Goal: Obtain resource: Download file/media

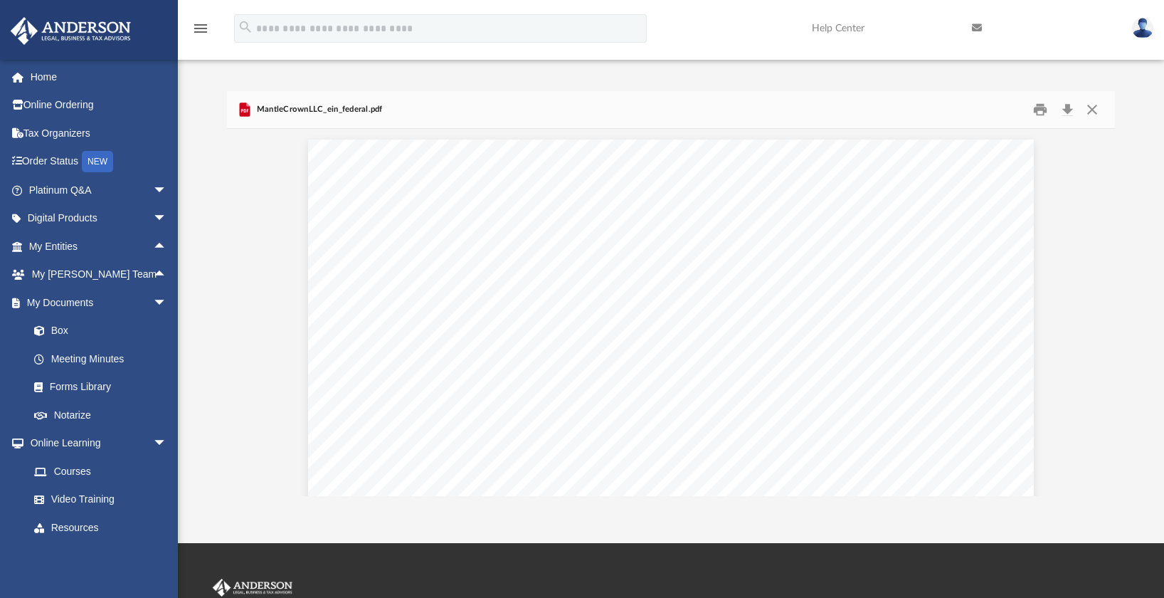
scroll to position [313, 877]
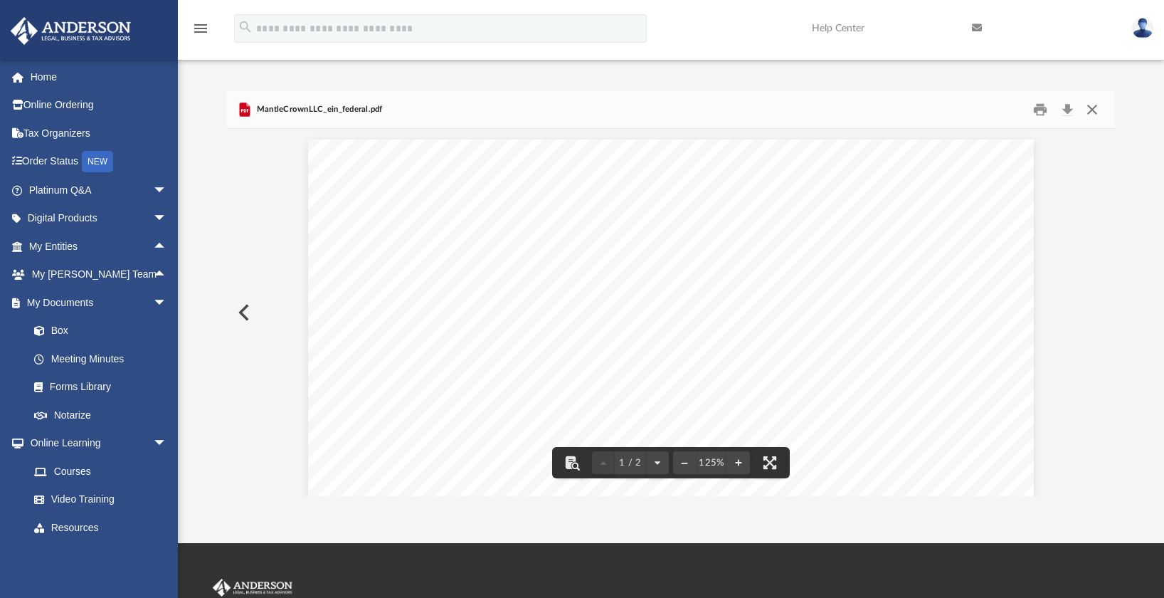
click at [1094, 106] on button "Close" at bounding box center [1092, 110] width 26 height 22
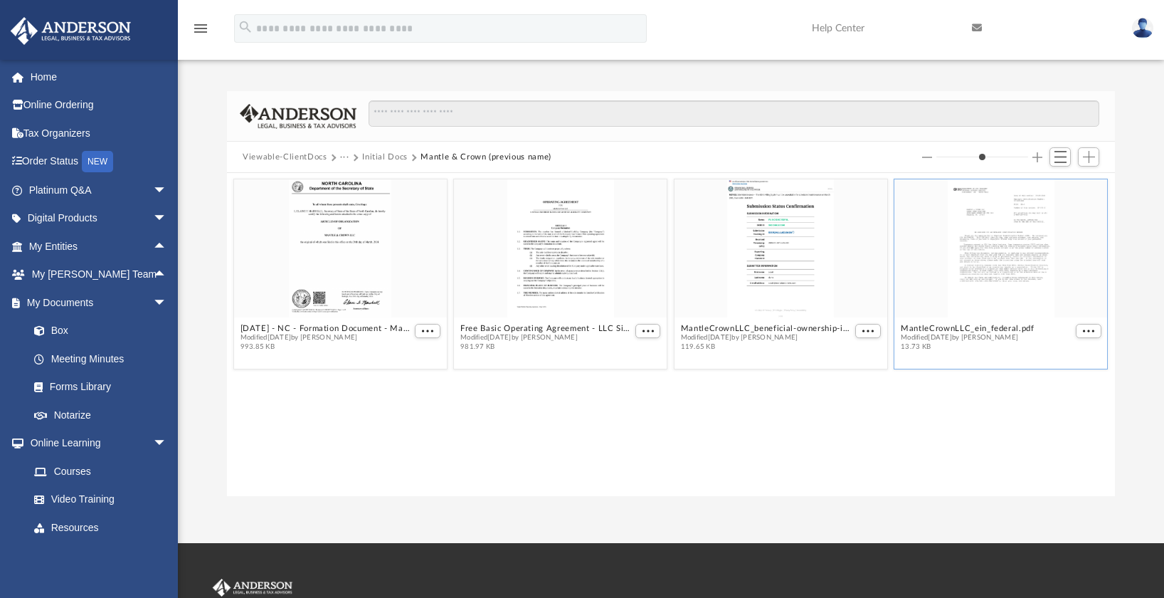
click at [317, 157] on button "Viewable-ClientDocs" at bounding box center [285, 157] width 84 height 13
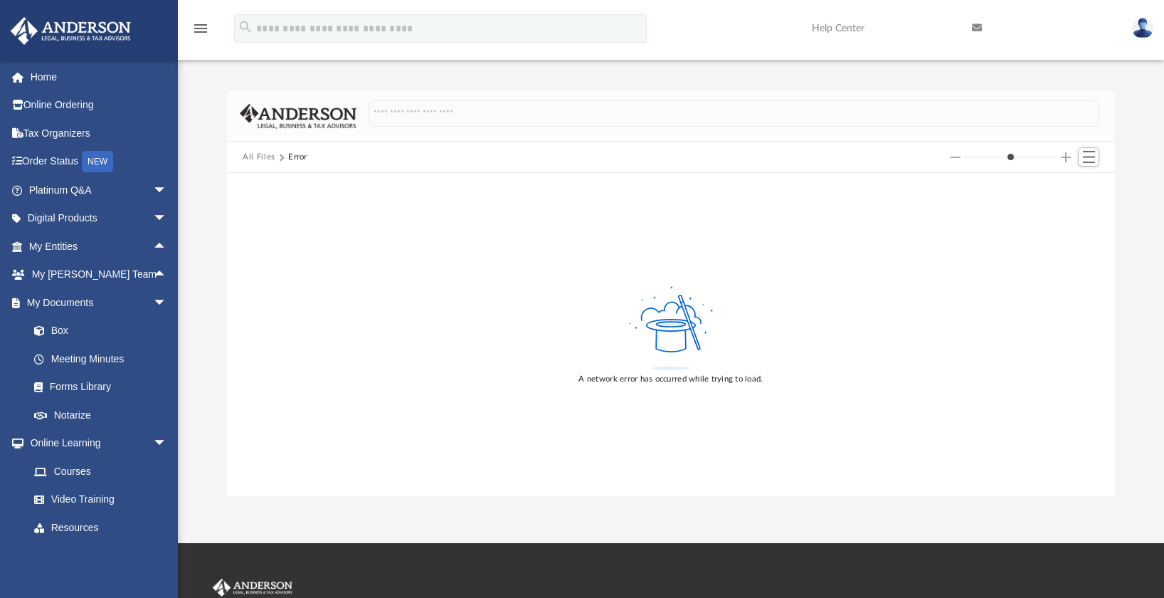
click at [259, 159] on button "All Files" at bounding box center [259, 157] width 33 height 13
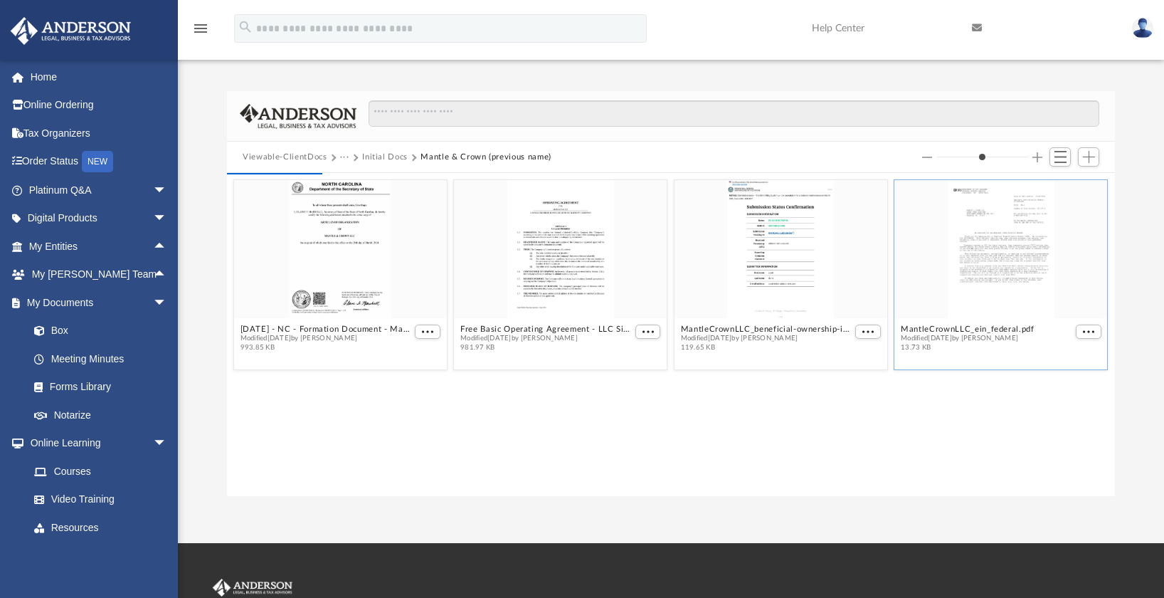
click at [290, 160] on button "Viewable-ClientDocs" at bounding box center [285, 157] width 84 height 13
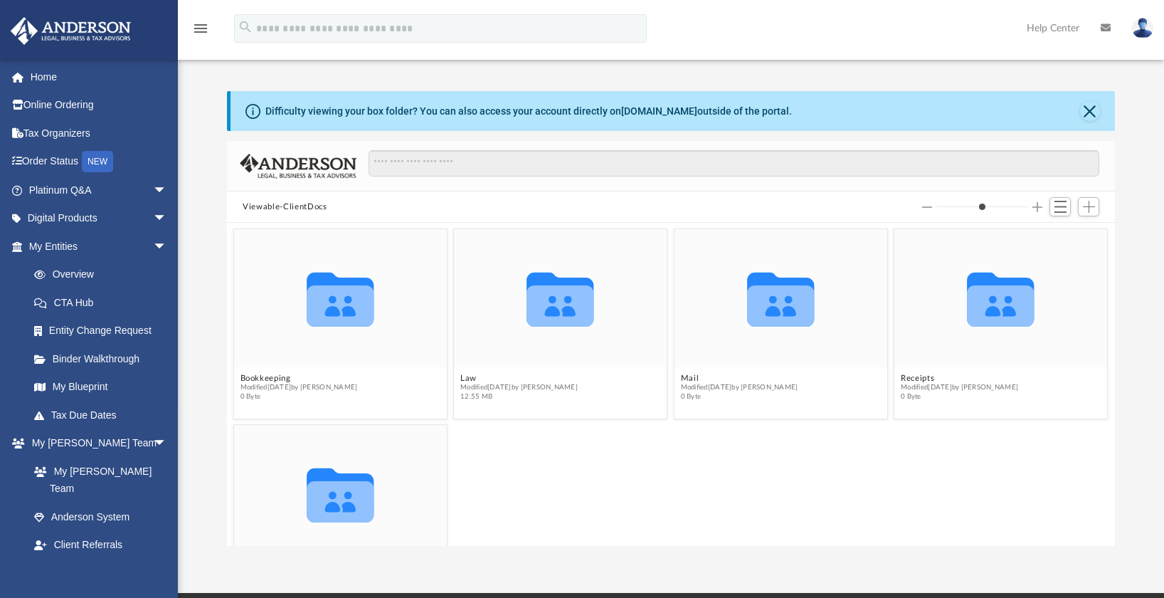
scroll to position [313, 877]
click at [463, 376] on button "Law" at bounding box center [518, 378] width 117 height 9
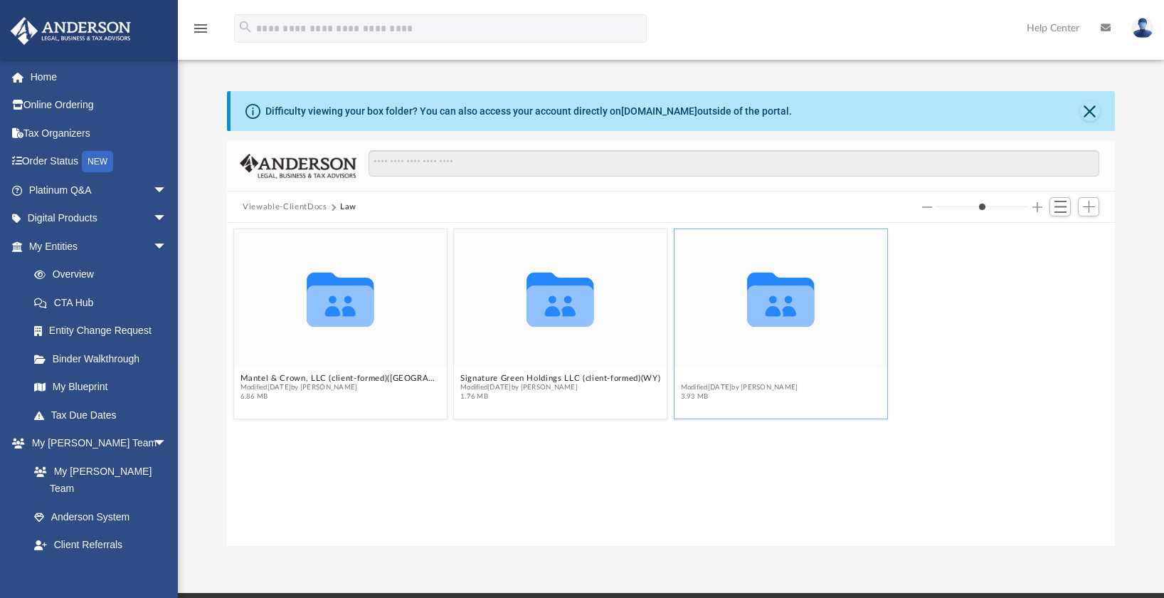
click at [737, 379] on button "The New France Project Ltd., LLC (client-formed)(OH)" at bounding box center [781, 378] width 200 height 9
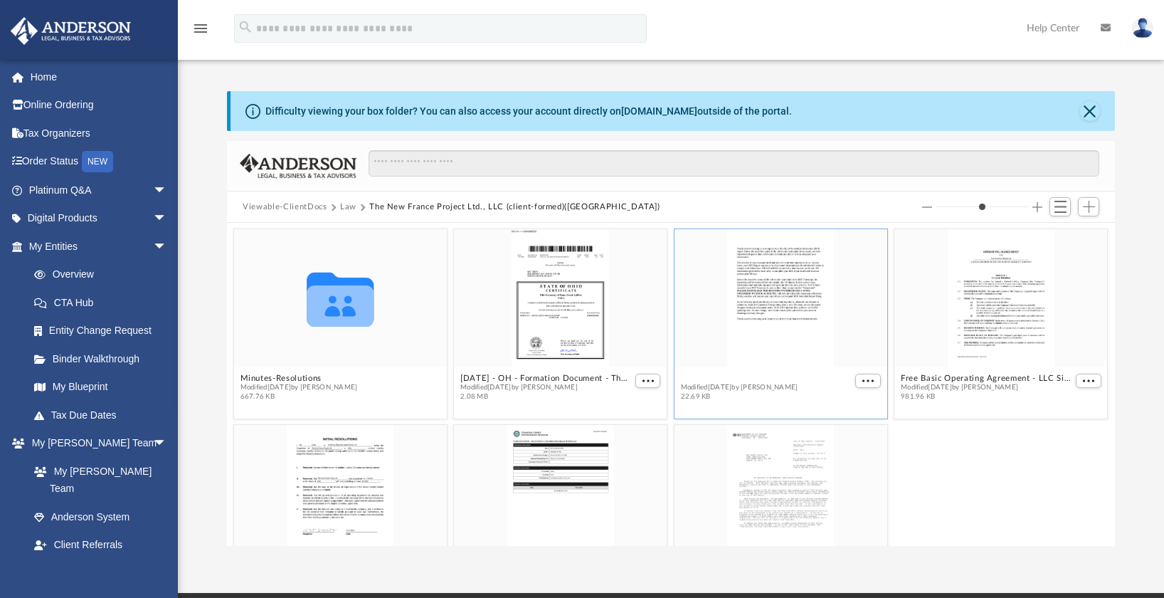
click at [709, 374] on button "BOI Filing - Wrap Up letter -- The New France Project Ltd.pdf" at bounding box center [766, 378] width 171 height 9
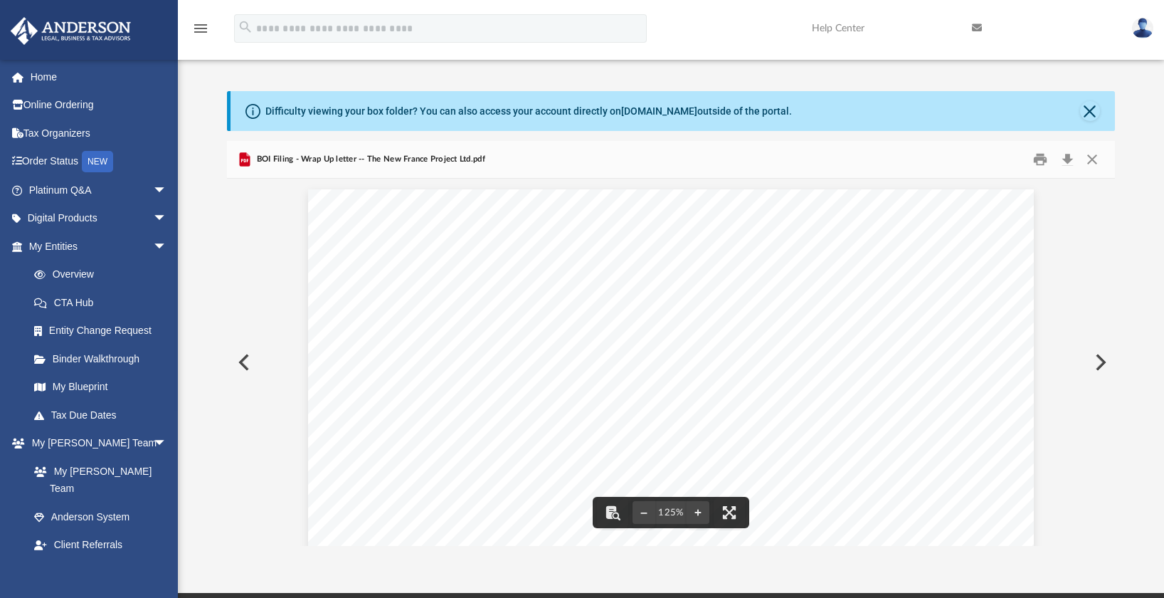
click at [245, 360] on button "Preview" at bounding box center [242, 362] width 31 height 40
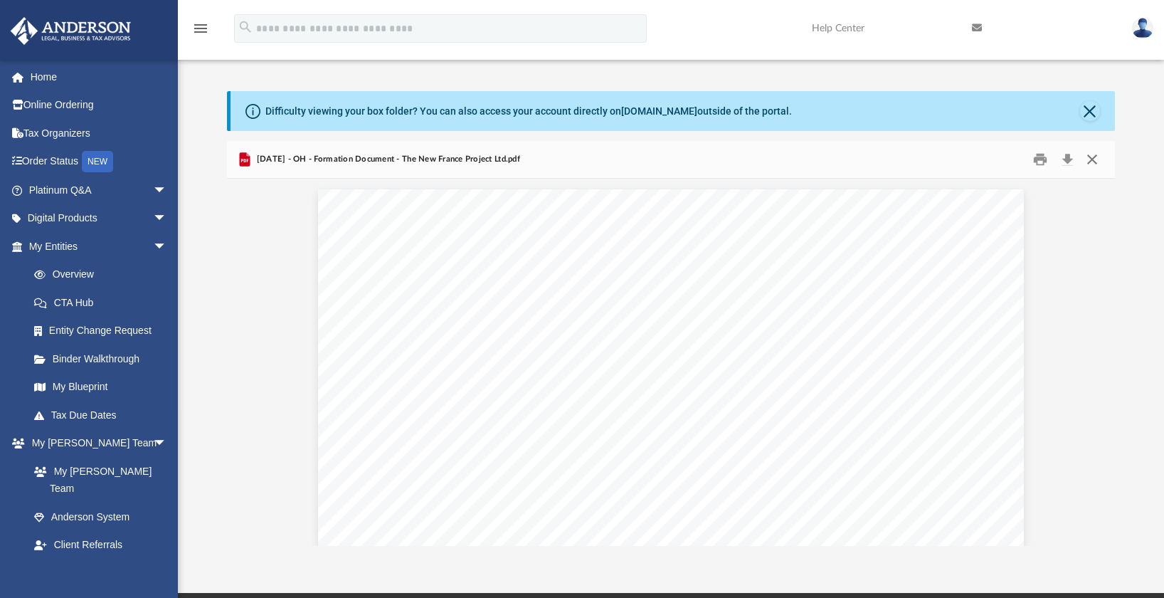
click at [1090, 162] on button "Close" at bounding box center [1092, 160] width 26 height 22
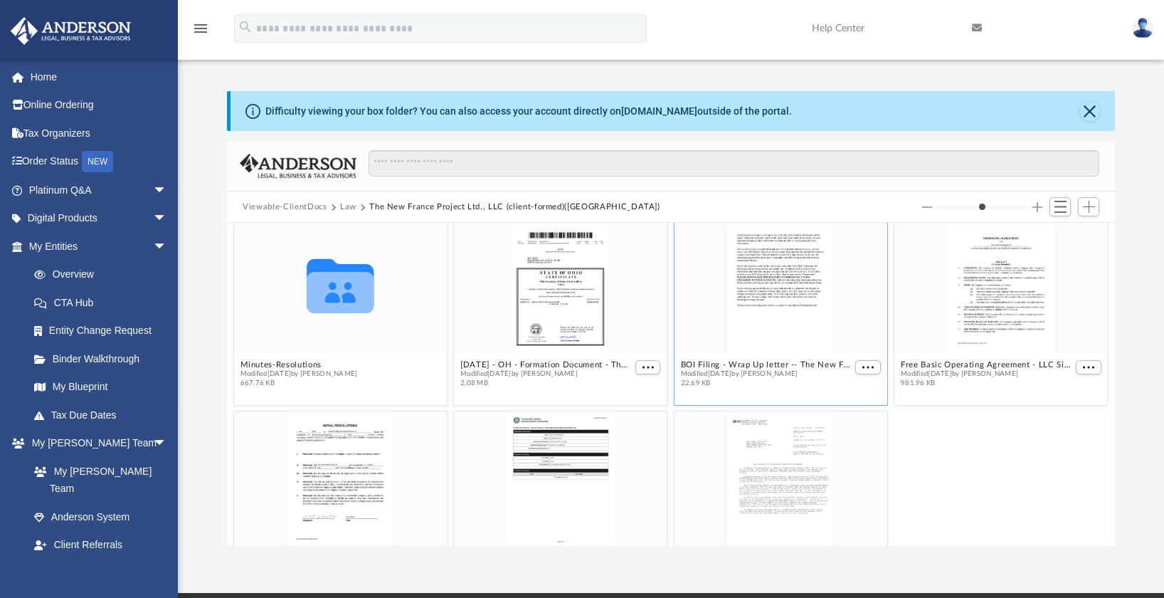
scroll to position [0, 0]
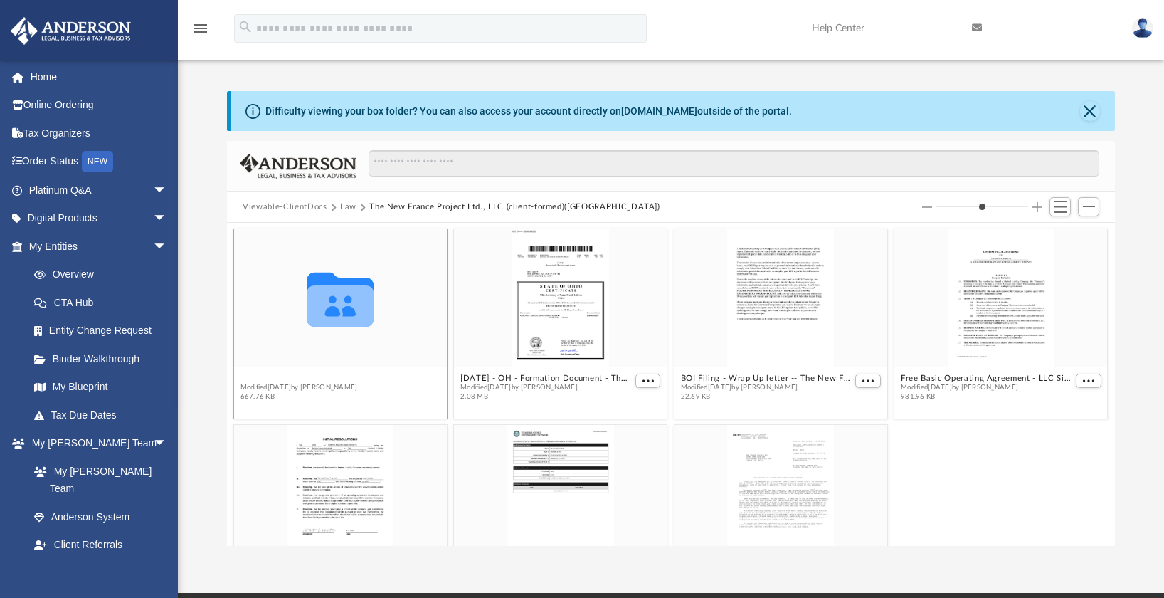
click at [308, 375] on button "Minutes-Resolutions" at bounding box center [298, 378] width 117 height 9
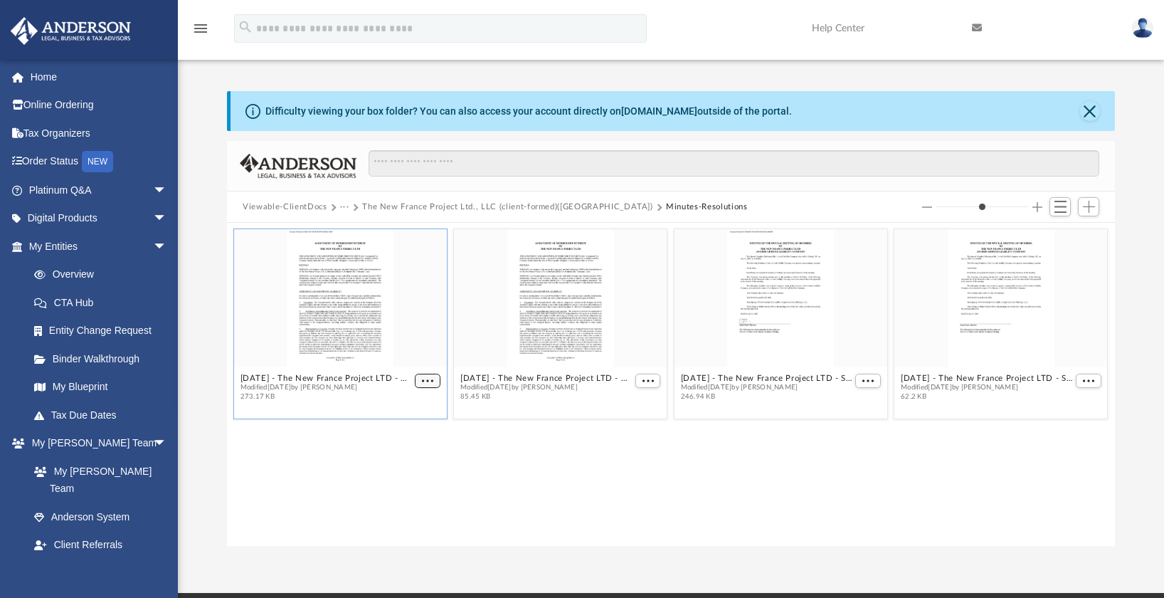
click at [423, 385] on button "More options" at bounding box center [429, 381] width 26 height 15
click at [416, 403] on li "Preview" at bounding box center [411, 406] width 41 height 15
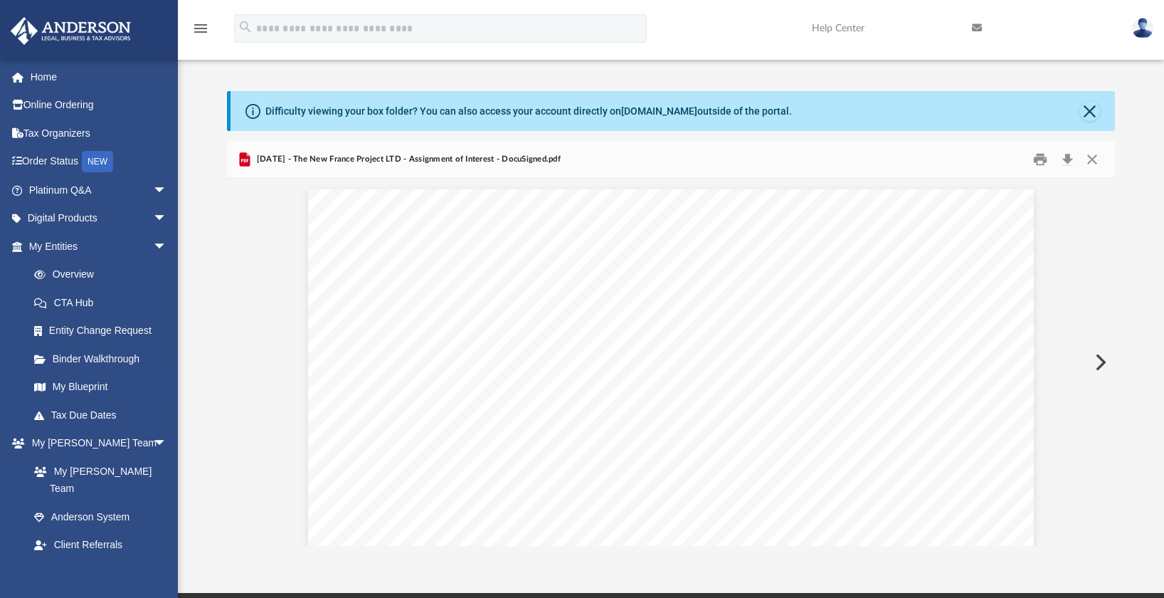
click at [1099, 359] on button "Preview" at bounding box center [1099, 362] width 31 height 40
click at [1099, 356] on button "Preview" at bounding box center [1099, 362] width 31 height 40
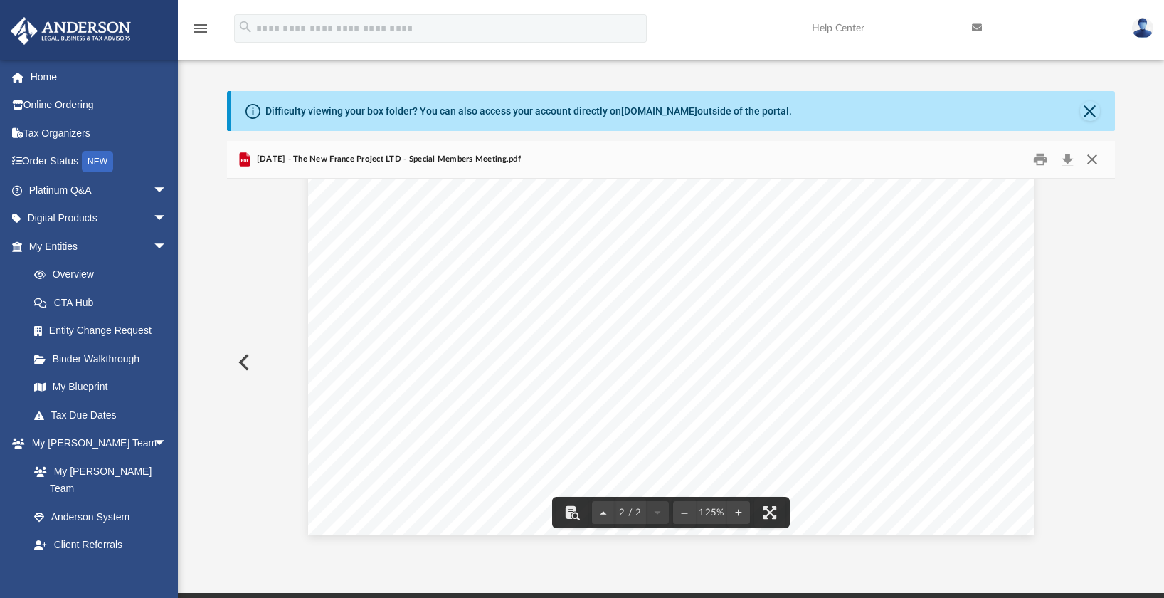
click at [1092, 161] on button "Close" at bounding box center [1092, 160] width 26 height 22
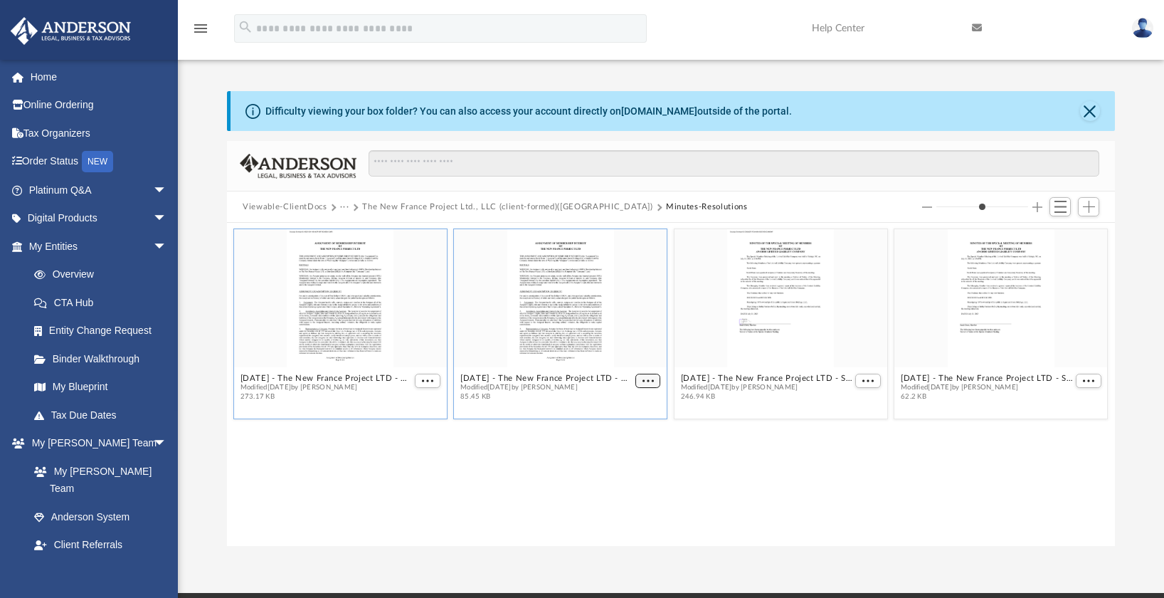
click at [652, 380] on span "More options" at bounding box center [647, 380] width 11 height 7
click at [647, 403] on li "Preview" at bounding box center [631, 406] width 41 height 15
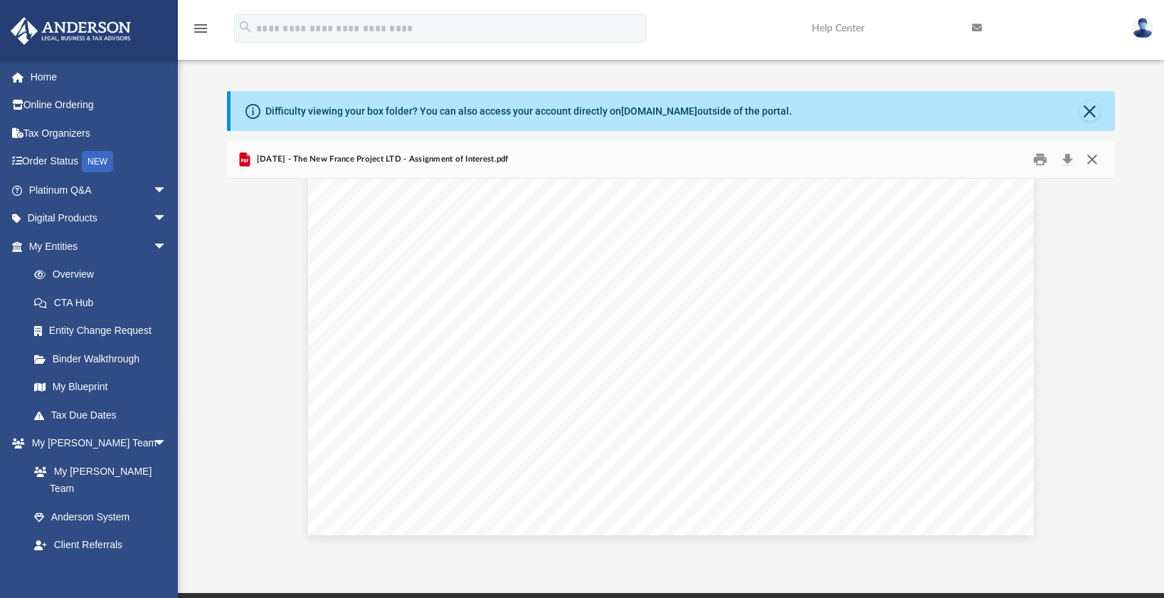
click at [1095, 160] on button "Close" at bounding box center [1092, 160] width 26 height 22
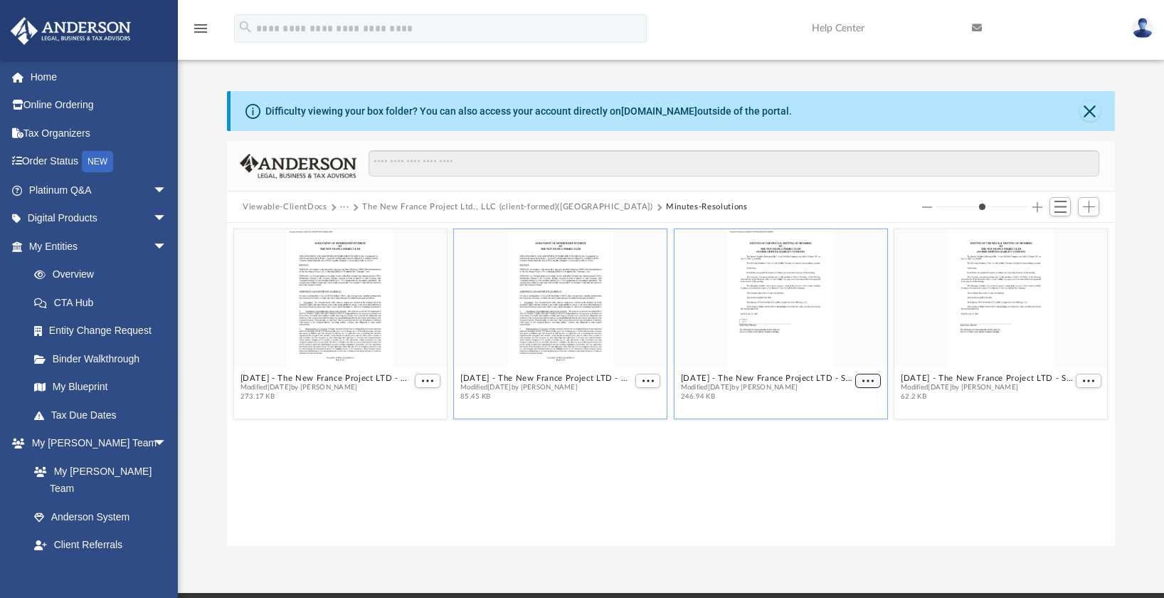
click at [872, 379] on span "More options" at bounding box center [867, 380] width 11 height 7
click at [864, 406] on li "Preview" at bounding box center [851, 406] width 41 height 15
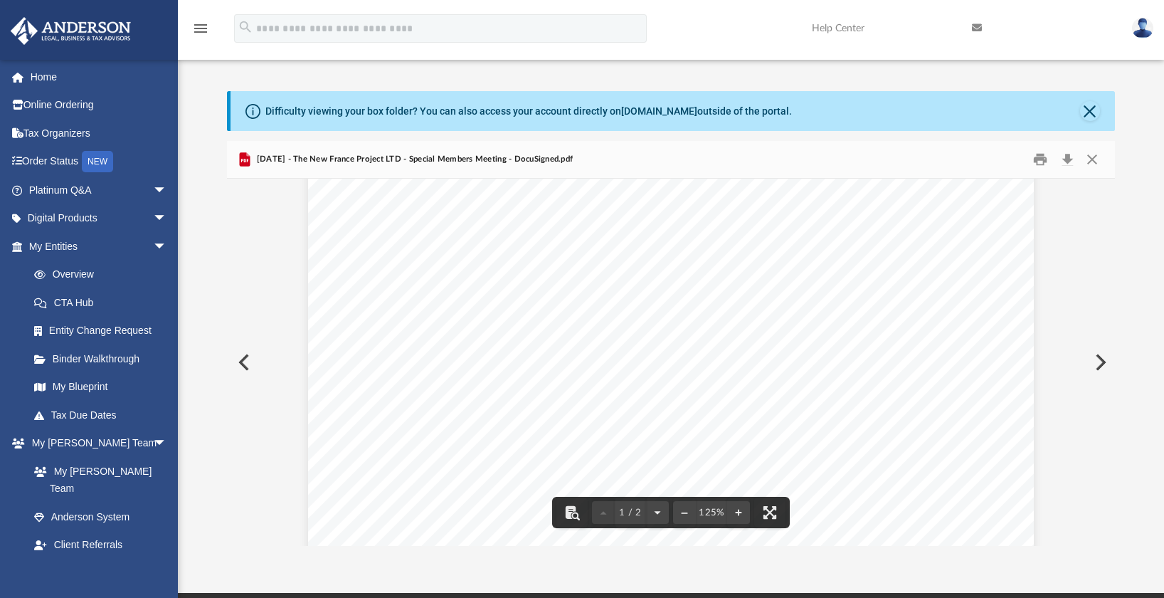
scroll to position [65, 0]
click at [1089, 166] on button "Close" at bounding box center [1092, 160] width 26 height 22
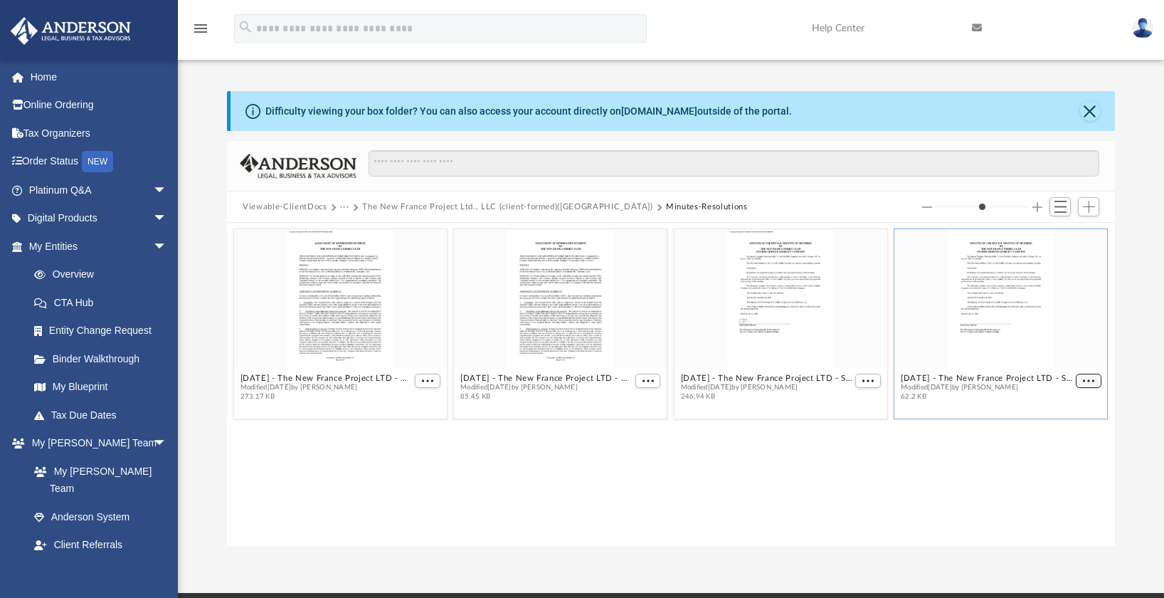
click at [1084, 381] on span "More options" at bounding box center [1088, 380] width 11 height 7
click at [1074, 403] on li "Preview" at bounding box center [1072, 406] width 41 height 15
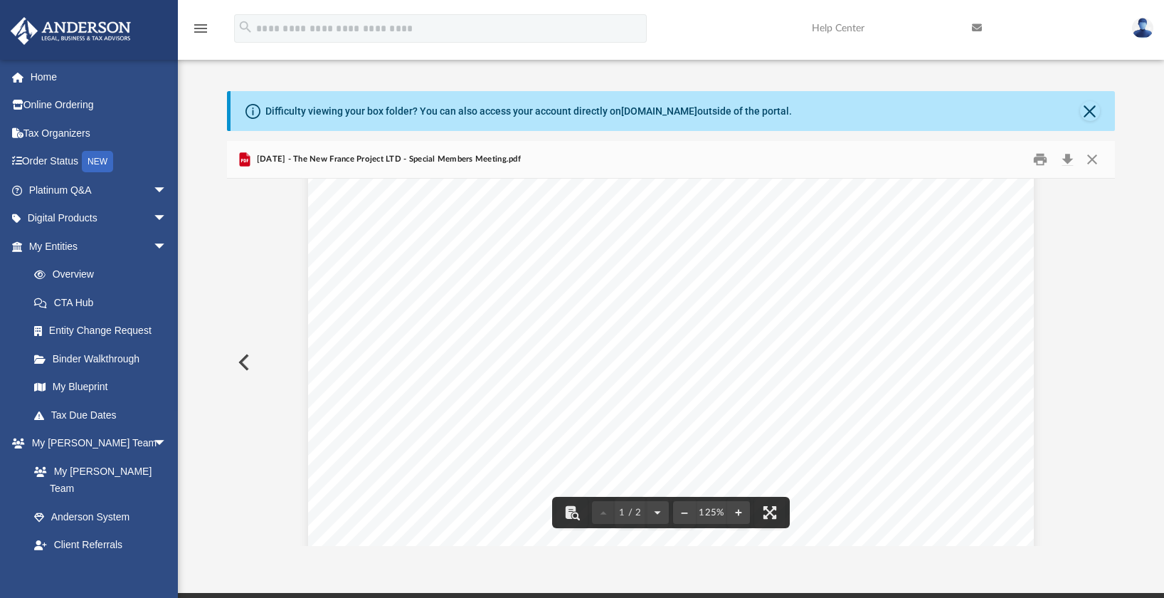
scroll to position [247, 0]
click at [1093, 159] on button "Close" at bounding box center [1092, 160] width 26 height 22
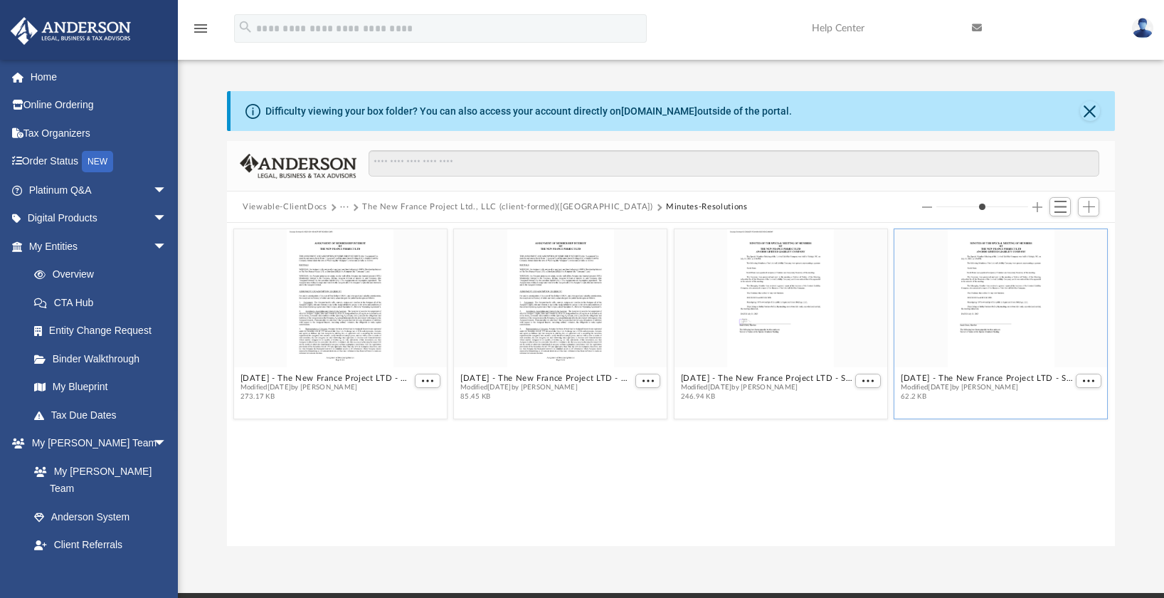
click at [549, 208] on button "The New France Project Ltd., LLC (client-formed)([GEOGRAPHIC_DATA])" at bounding box center [507, 207] width 291 height 13
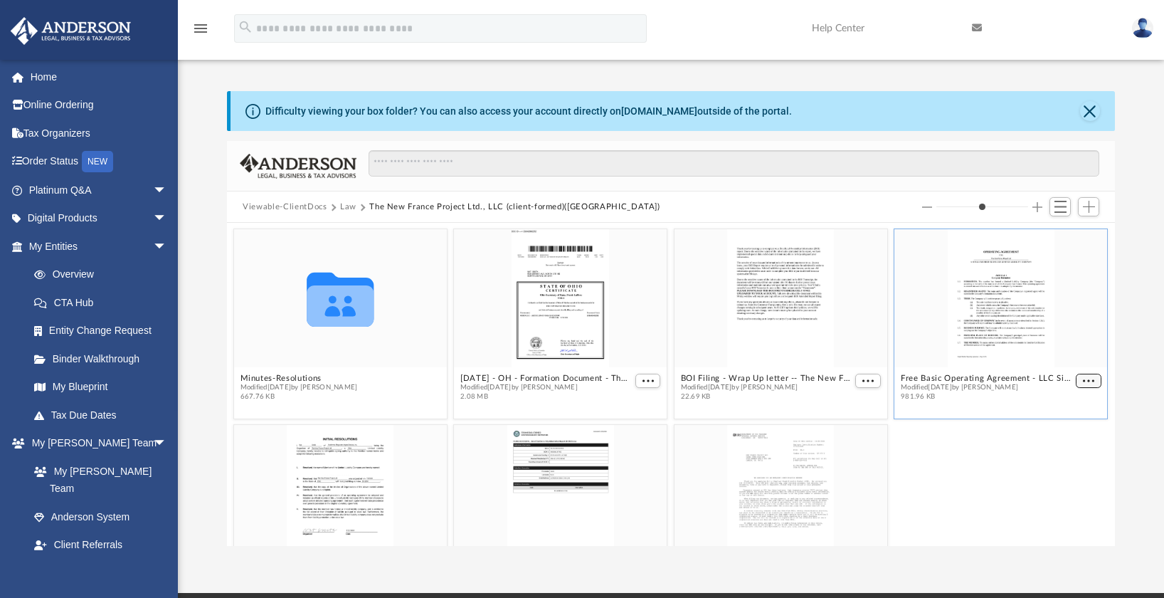
click at [1083, 378] on span "More options" at bounding box center [1088, 380] width 11 height 7
click at [1067, 403] on li "Preview" at bounding box center [1061, 405] width 41 height 15
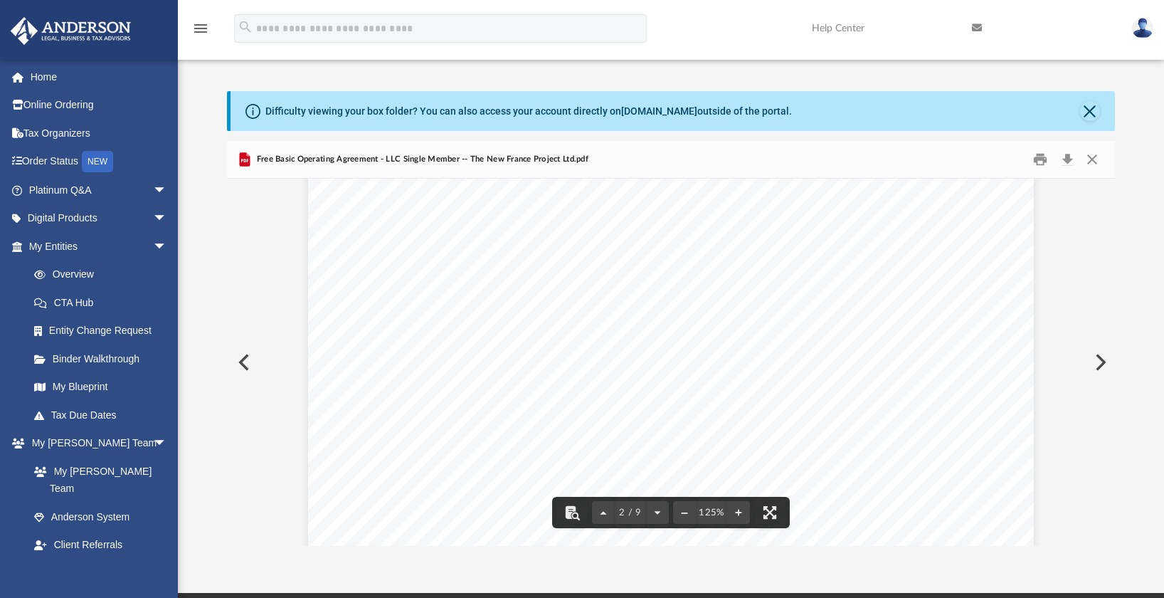
scroll to position [1034, 0]
click at [1093, 159] on button "Close" at bounding box center [1092, 160] width 26 height 22
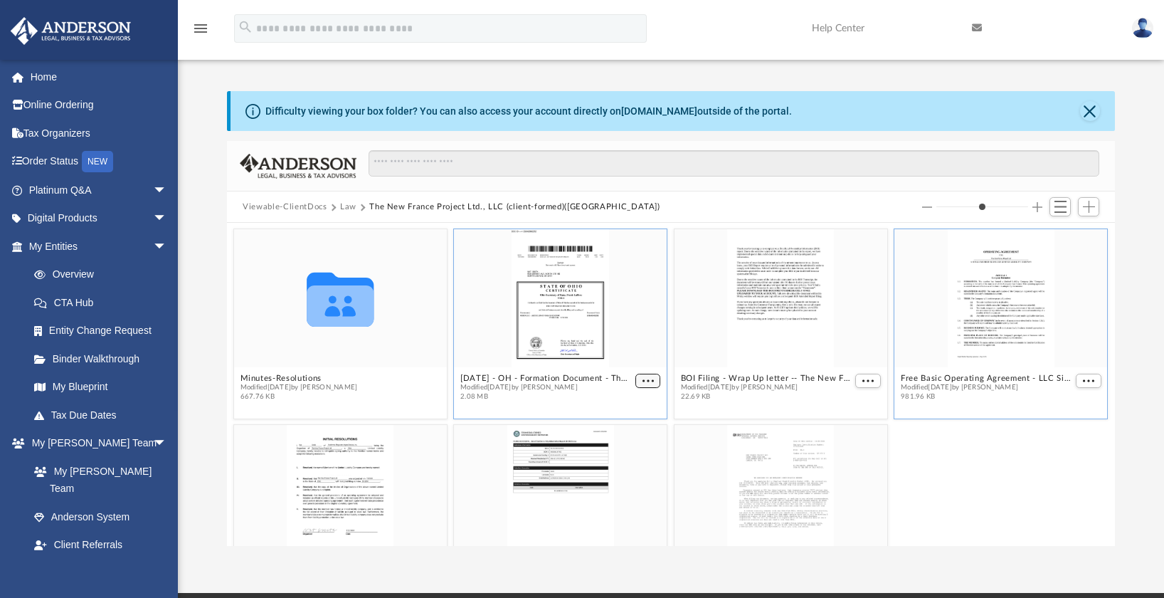
click at [643, 379] on span "More options" at bounding box center [647, 380] width 11 height 7
click at [630, 404] on li "Preview" at bounding box center [625, 405] width 41 height 15
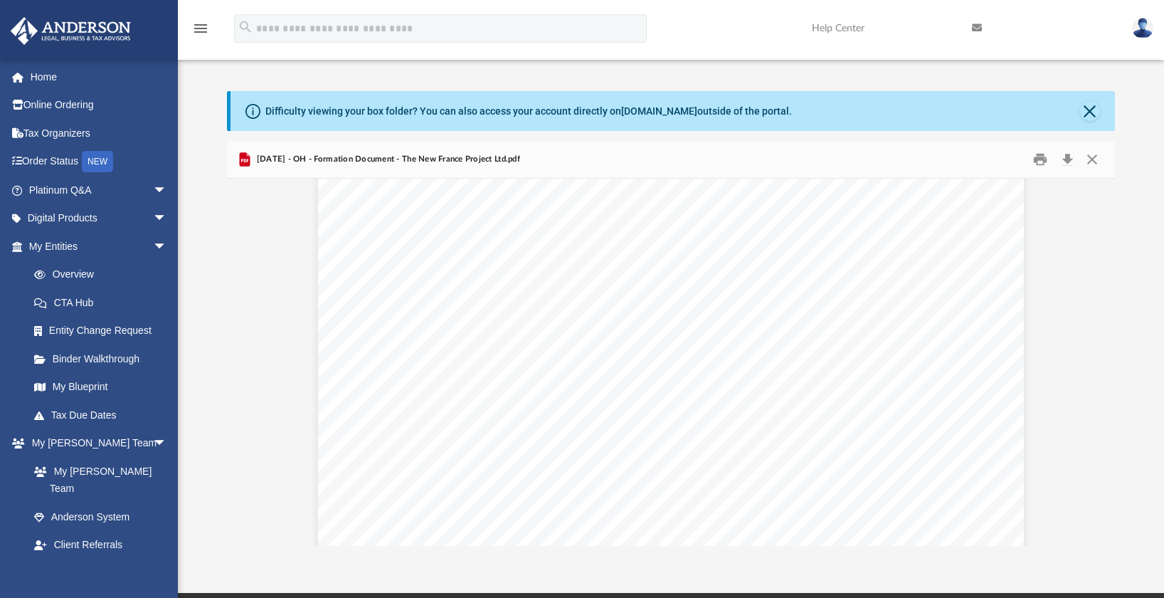
scroll to position [0, 0]
click at [1068, 160] on button "Download" at bounding box center [1067, 160] width 26 height 22
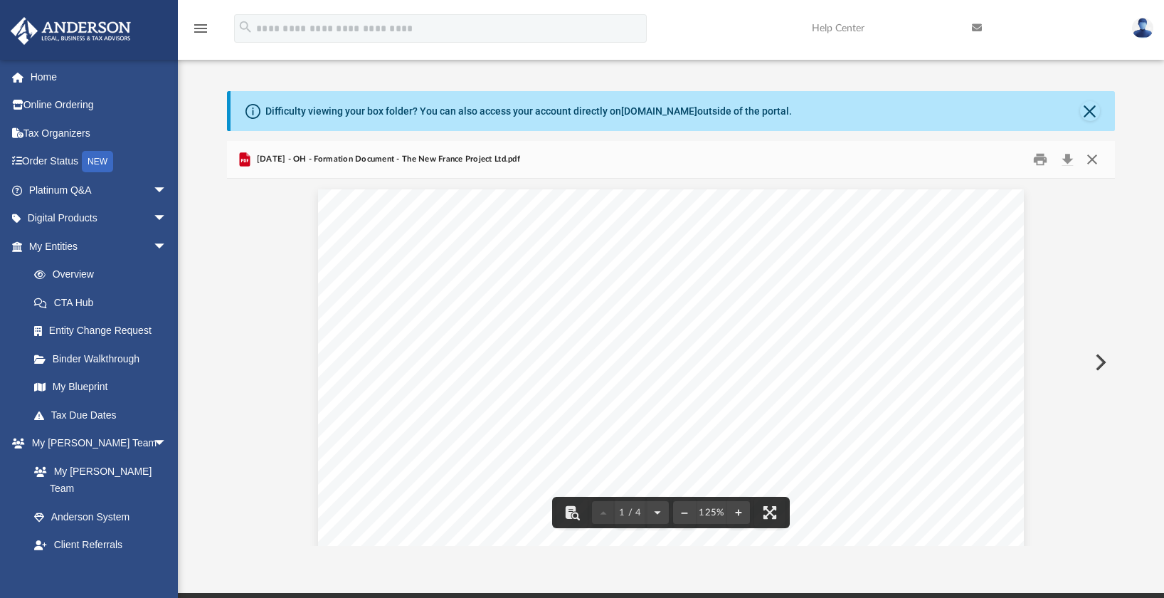
click at [1094, 160] on button "Close" at bounding box center [1092, 160] width 26 height 22
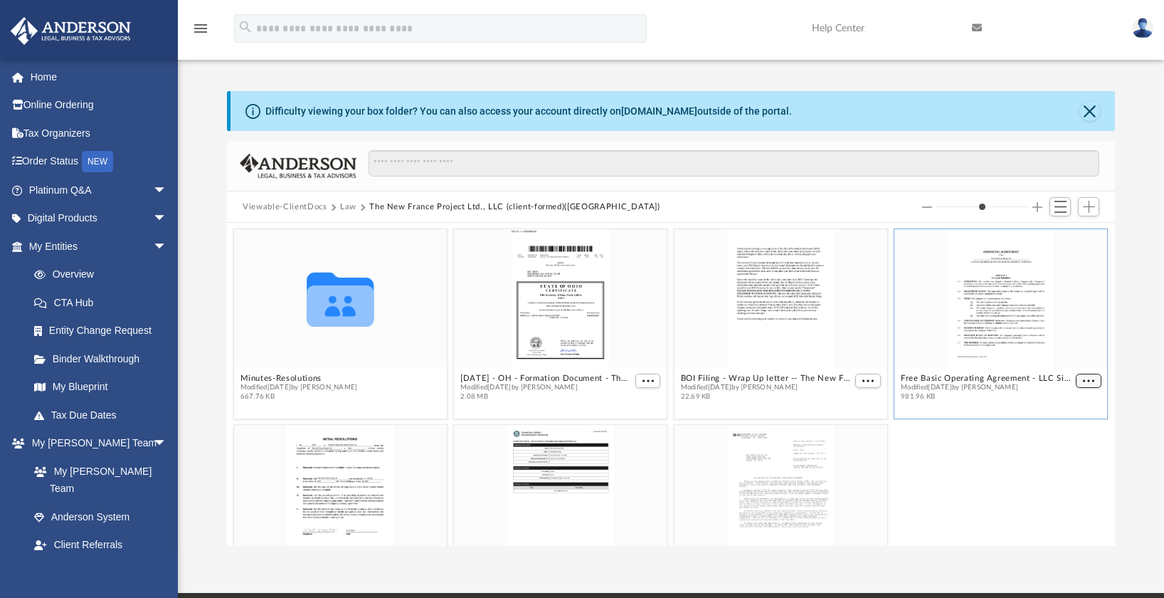
click at [1083, 381] on span "More options" at bounding box center [1088, 380] width 11 height 7
click at [1068, 403] on li "Preview" at bounding box center [1061, 405] width 41 height 15
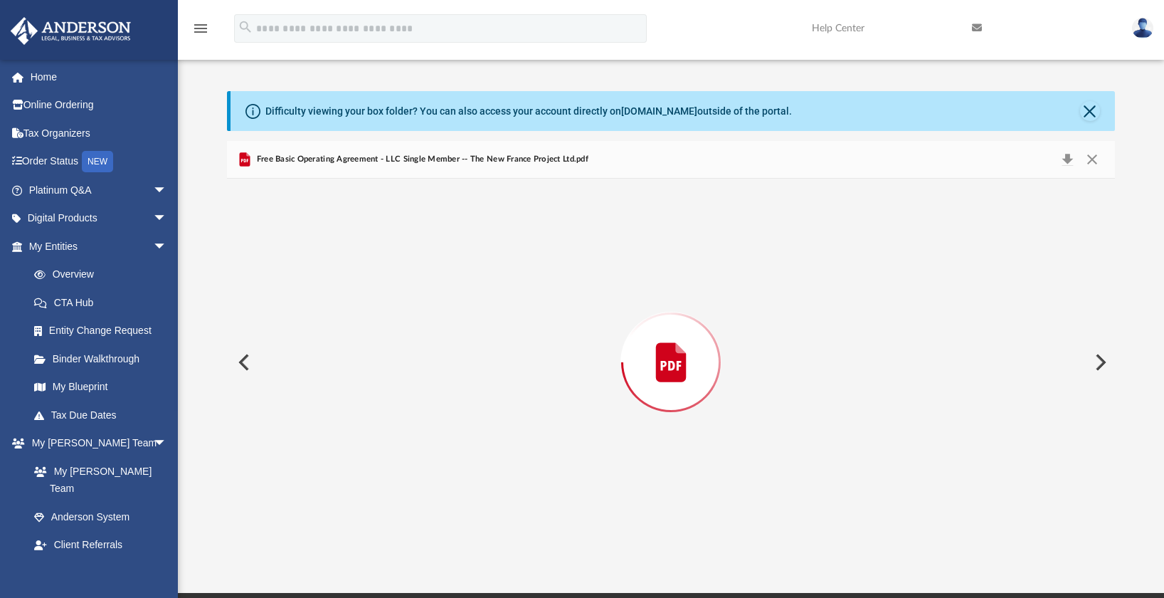
scroll to position [961, 0]
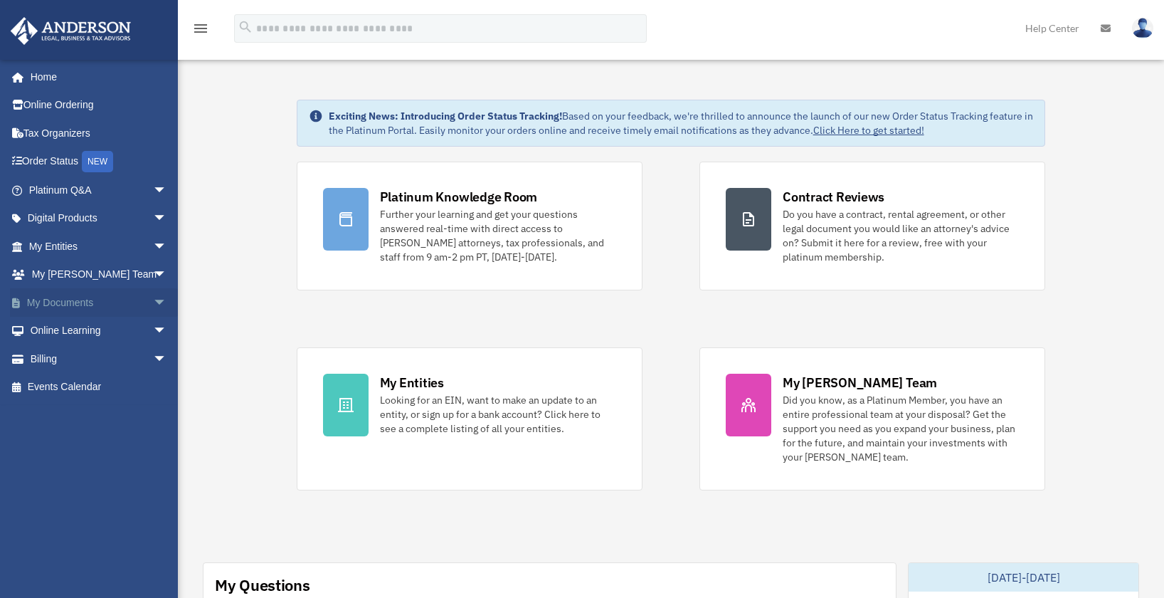
click at [153, 304] on span "arrow_drop_down" at bounding box center [167, 302] width 28 height 29
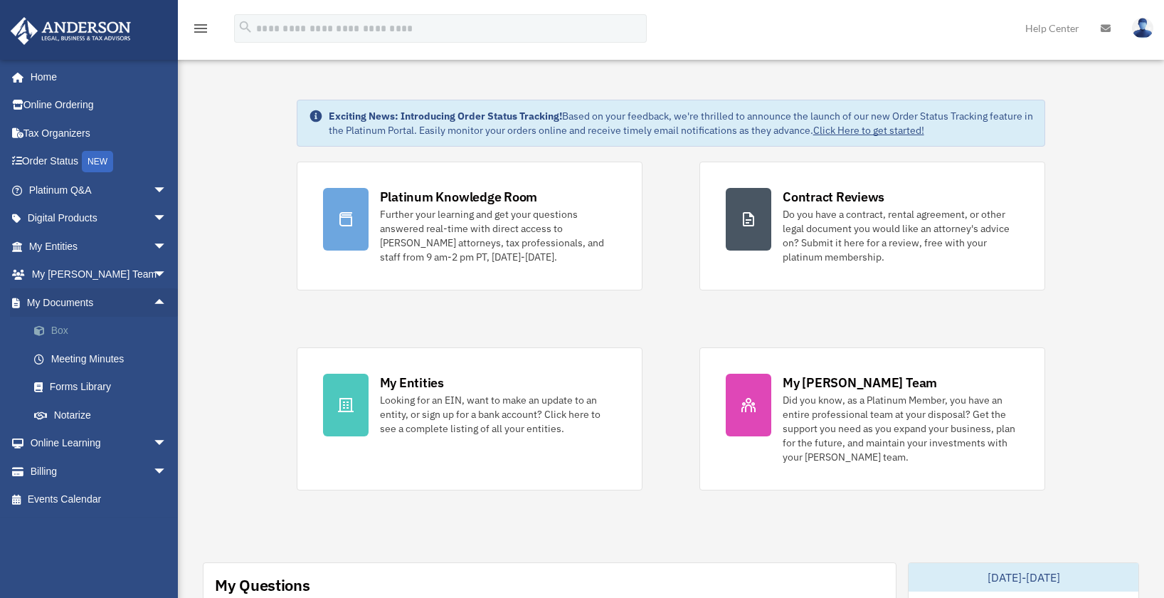
click at [56, 326] on link "Box" at bounding box center [104, 331] width 169 height 28
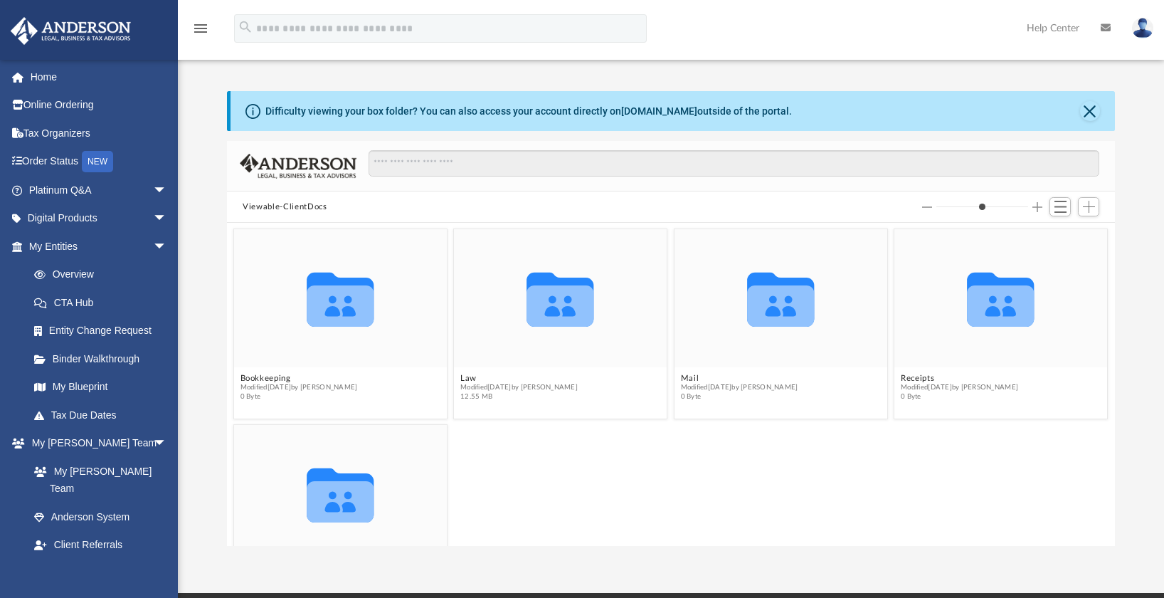
scroll to position [313, 877]
click at [468, 377] on button "Law" at bounding box center [518, 378] width 117 height 9
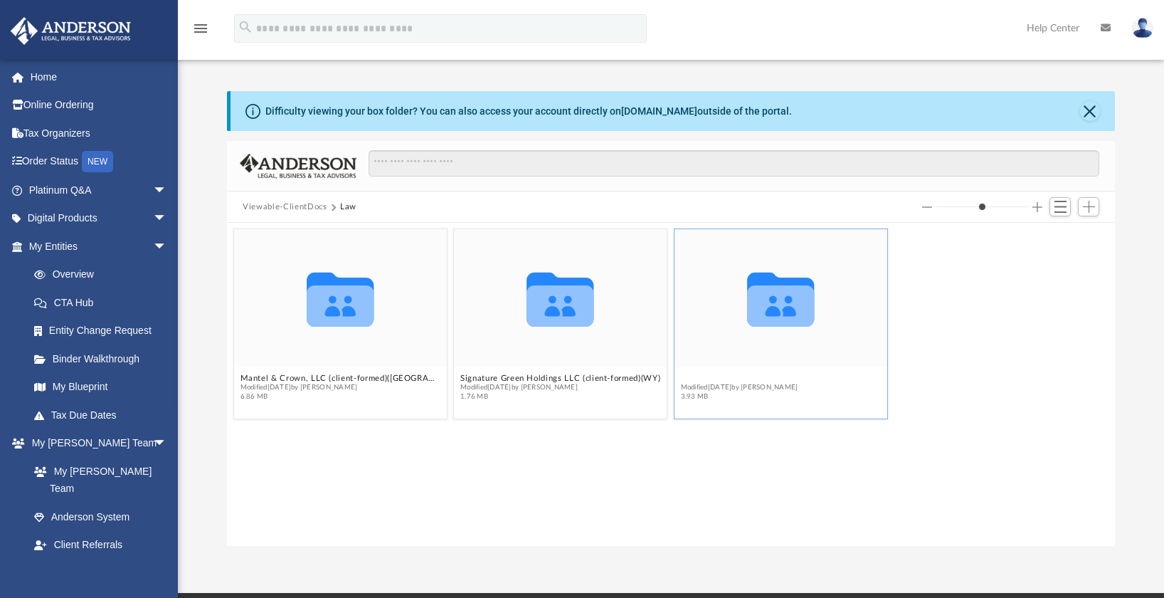
click at [714, 381] on button "The New France Project Ltd., LLC (client-formed)([GEOGRAPHIC_DATA])" at bounding box center [781, 378] width 200 height 9
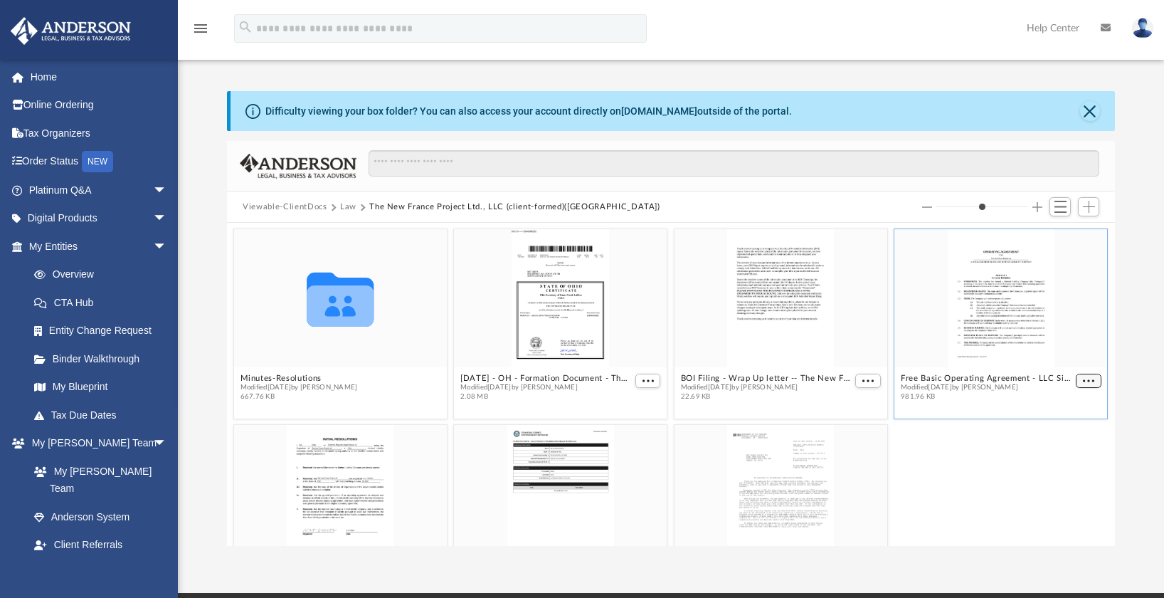
click at [1083, 378] on span "More options" at bounding box center [1088, 380] width 11 height 7
click at [1057, 403] on li "Preview" at bounding box center [1061, 405] width 41 height 15
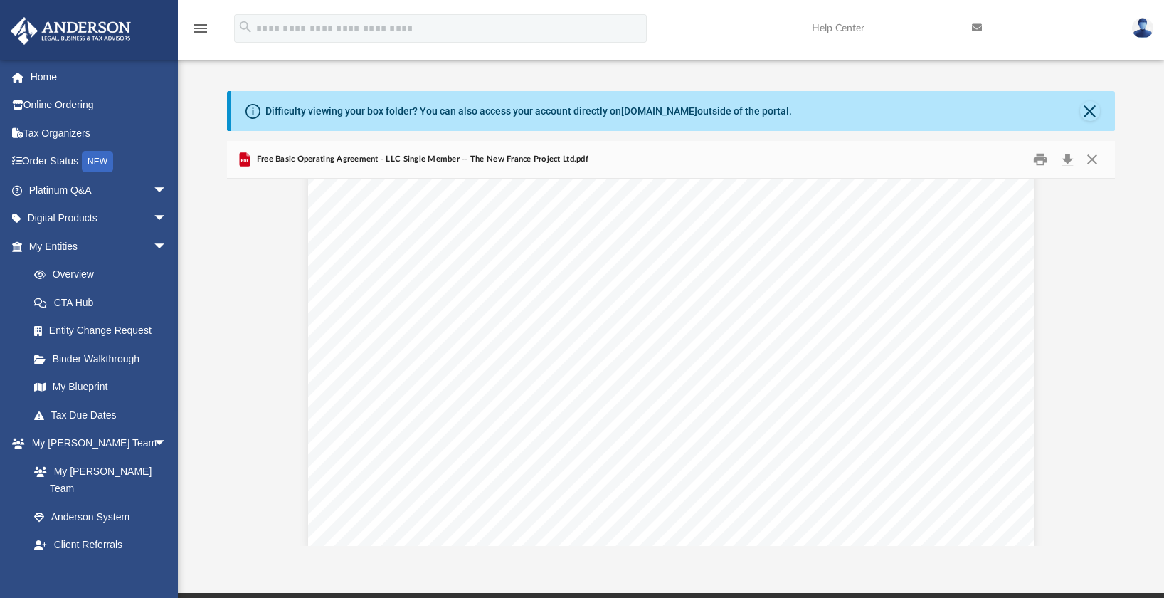
scroll to position [5299, 0]
click at [1066, 154] on button "Download" at bounding box center [1067, 160] width 26 height 22
click at [1096, 157] on button "Close" at bounding box center [1092, 160] width 26 height 22
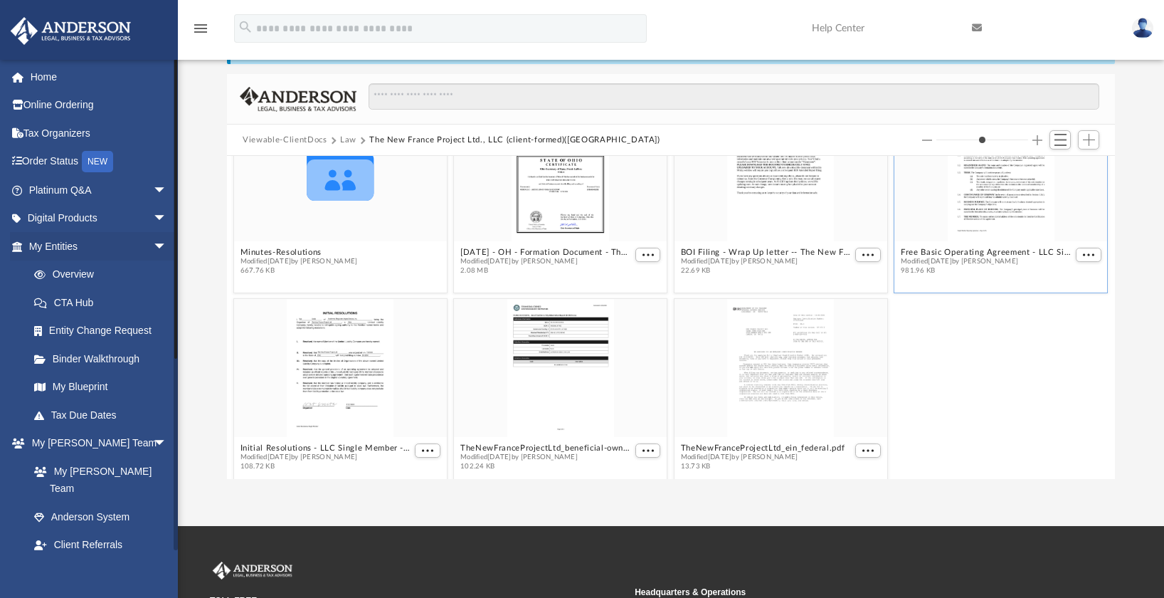
scroll to position [313, 877]
click at [1083, 251] on span "More options" at bounding box center [1088, 254] width 11 height 7
click at [1062, 282] on li "Preview" at bounding box center [1061, 280] width 41 height 15
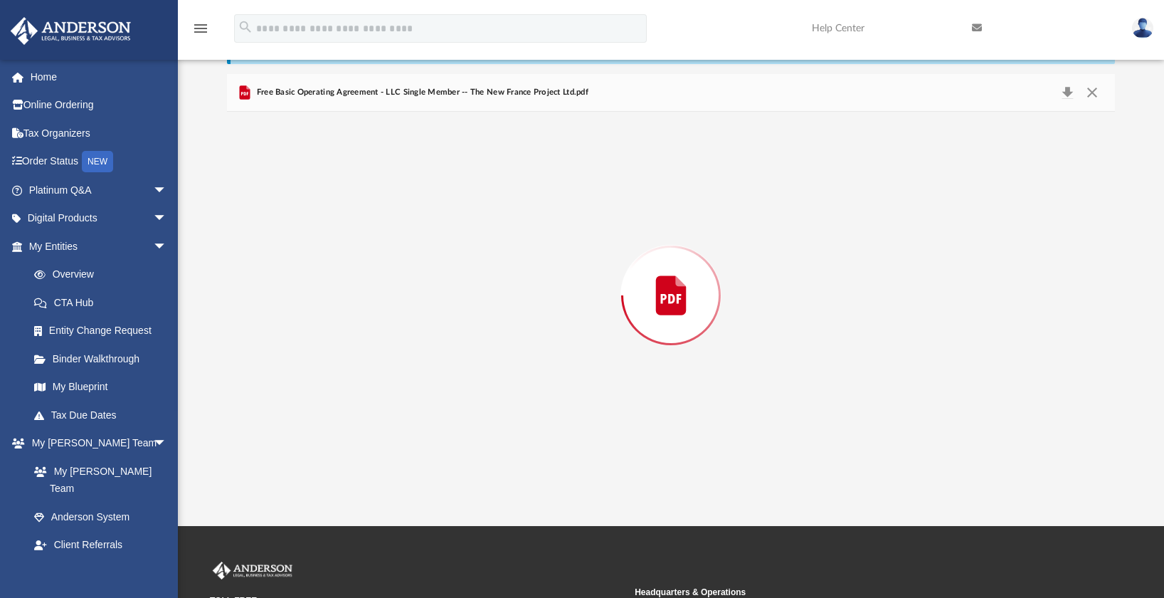
scroll to position [4803, 0]
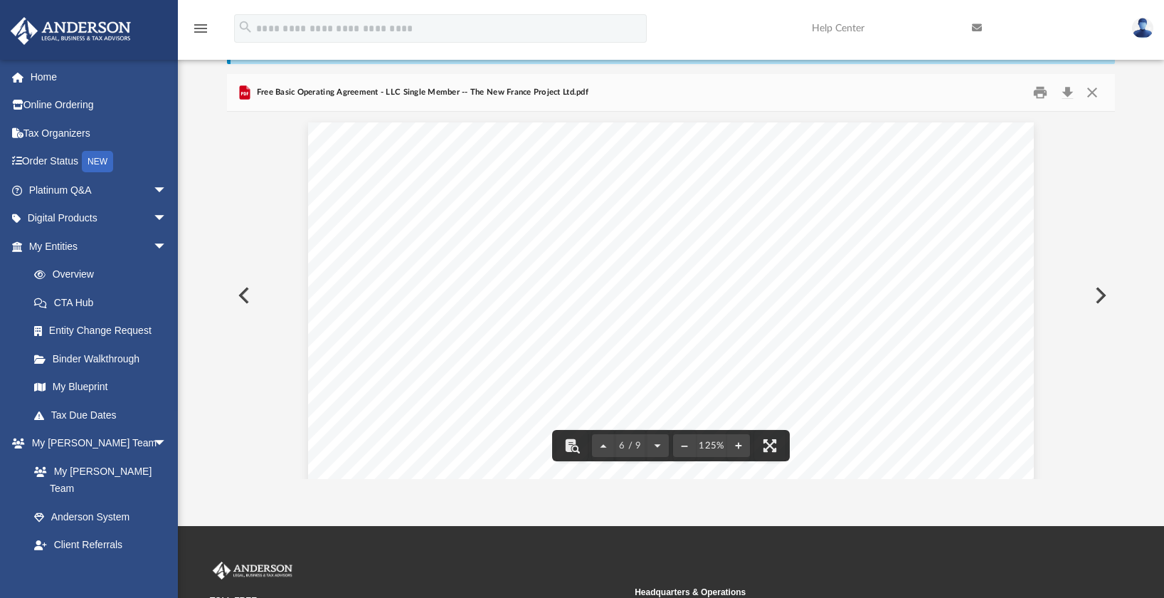
click at [240, 294] on button "Preview" at bounding box center [242, 295] width 31 height 40
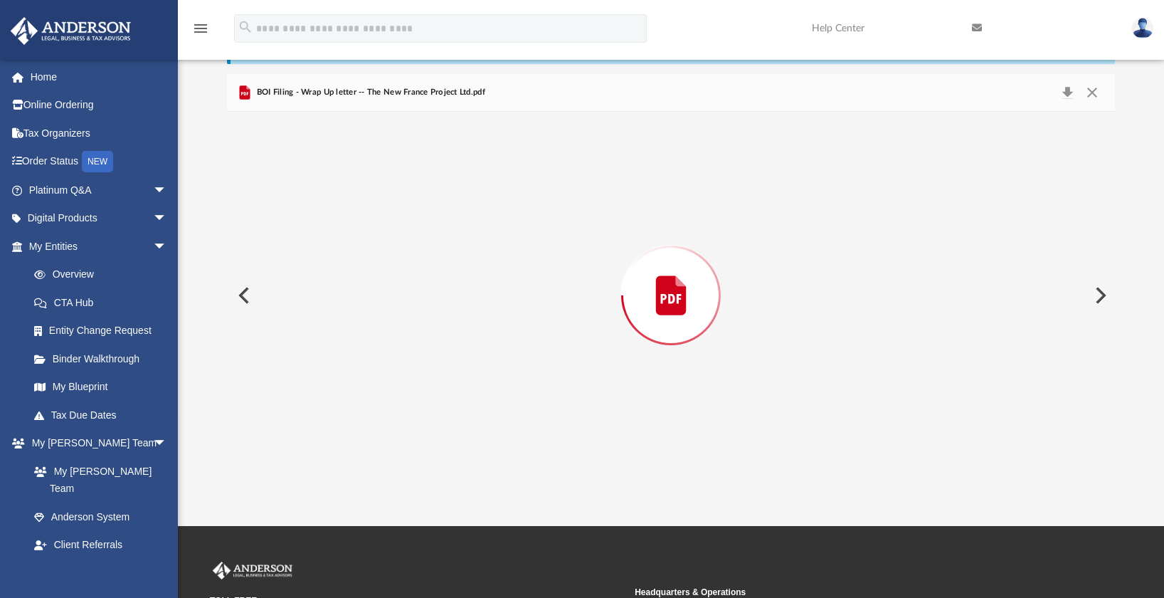
click at [240, 294] on button "Preview" at bounding box center [242, 295] width 31 height 40
click at [240, 294] on div "Preview" at bounding box center [670, 295] width 887 height 367
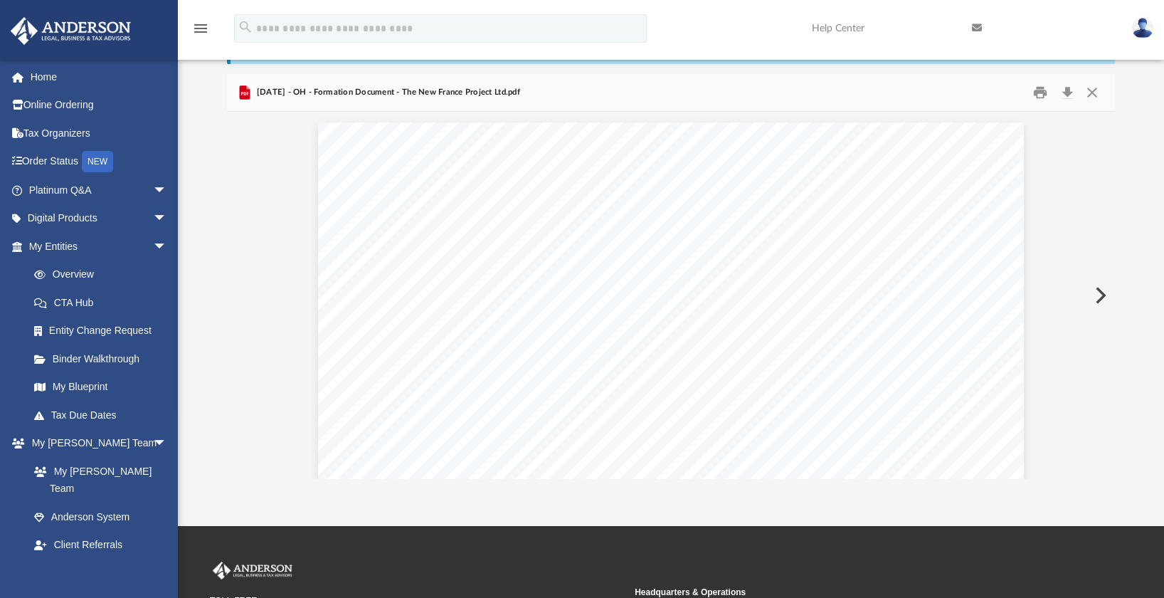
click at [1092, 91] on button "Close" at bounding box center [1092, 93] width 26 height 22
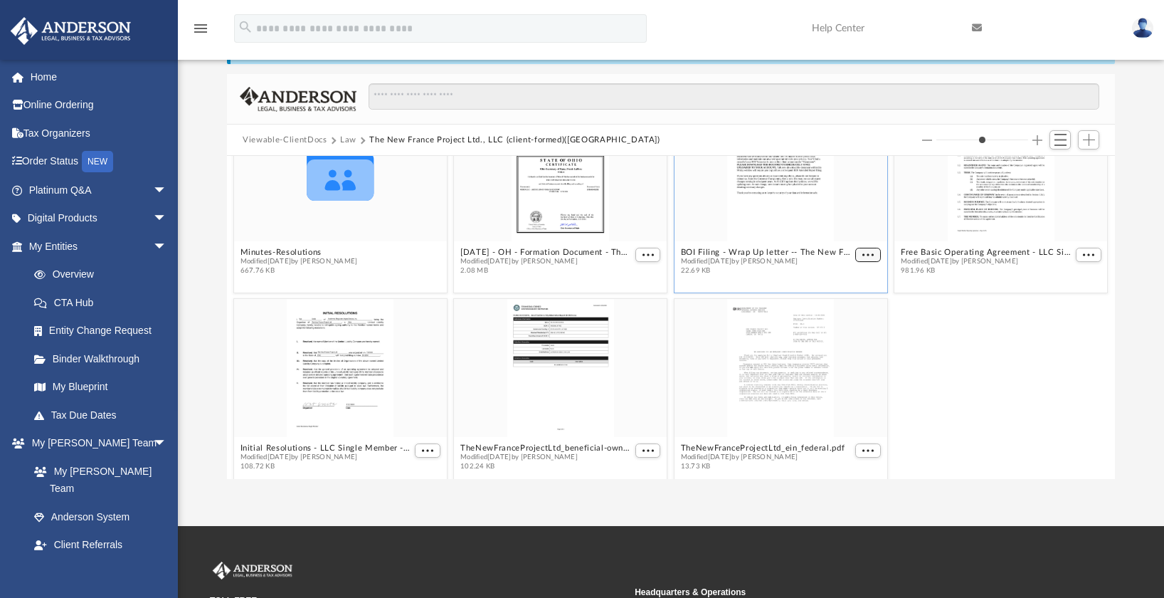
click at [857, 248] on button "More options" at bounding box center [869, 255] width 26 height 15
click at [847, 274] on li "Preview" at bounding box center [843, 280] width 41 height 15
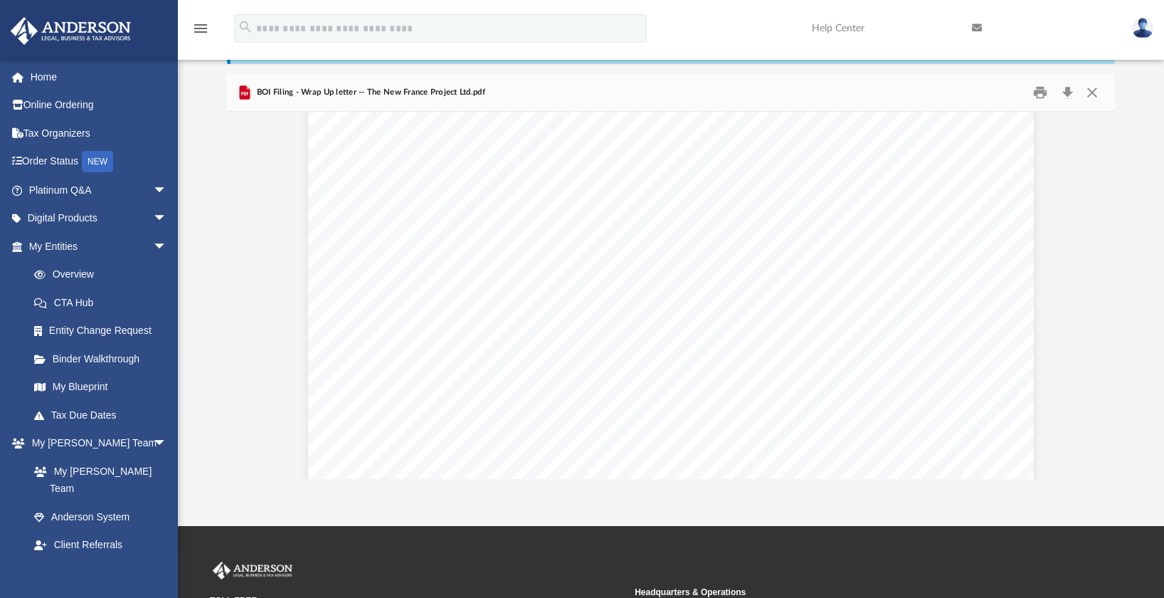
scroll to position [0, 0]
click at [1091, 88] on button "Close" at bounding box center [1092, 93] width 26 height 22
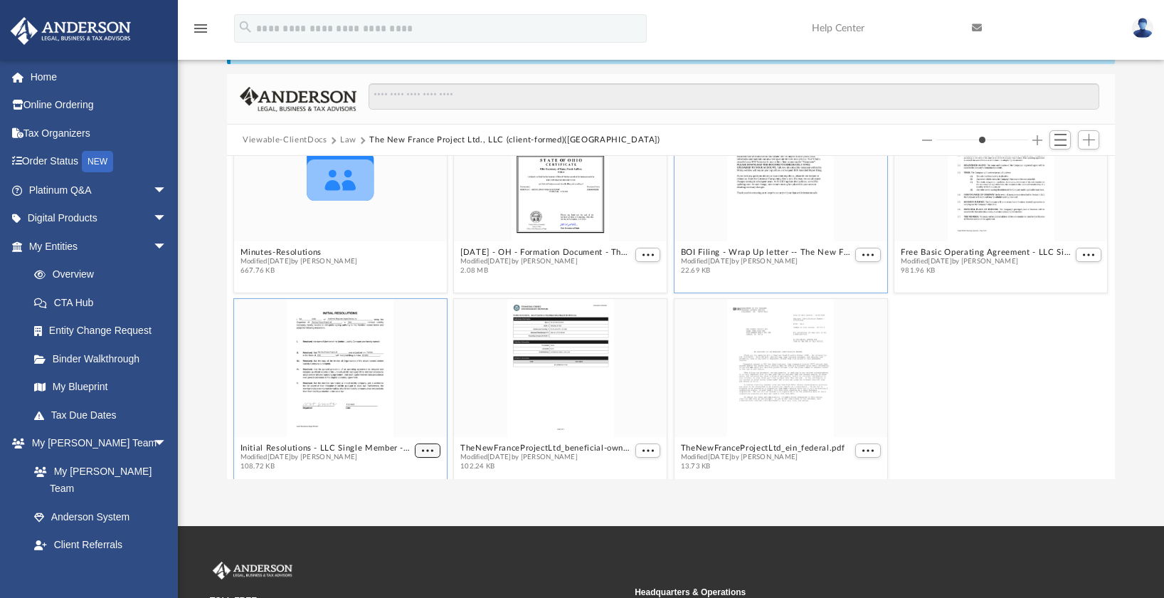
scroll to position [68, 0]
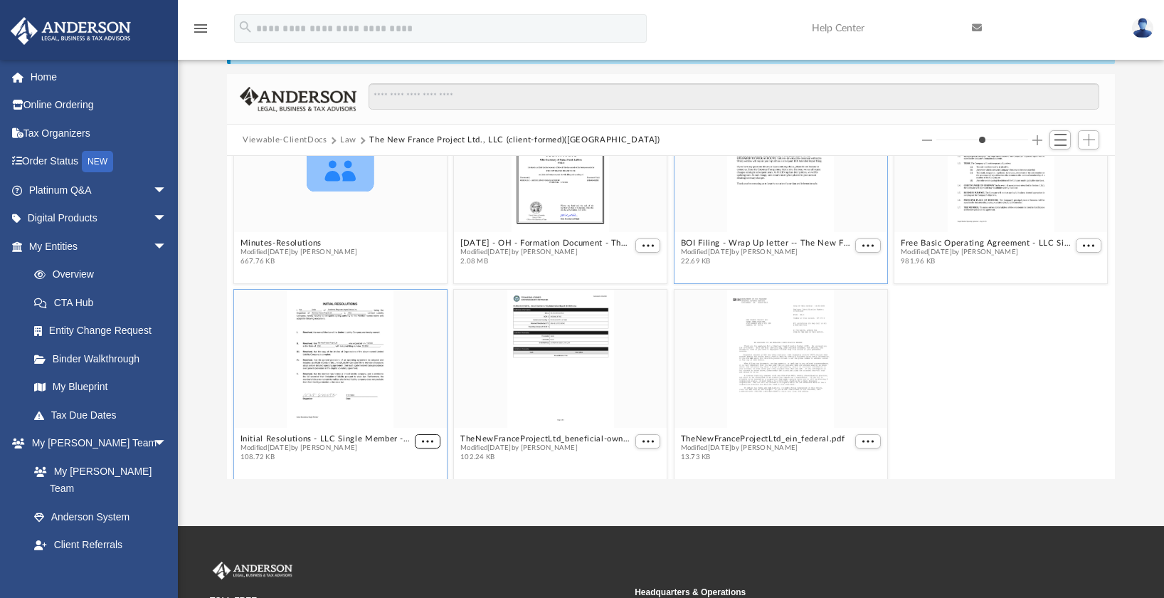
click at [424, 450] on div "grid" at bounding box center [426, 443] width 28 height 18
click at [427, 442] on span "More options" at bounding box center [427, 441] width 11 height 7
click at [423, 384] on li "Preview" at bounding box center [408, 390] width 41 height 15
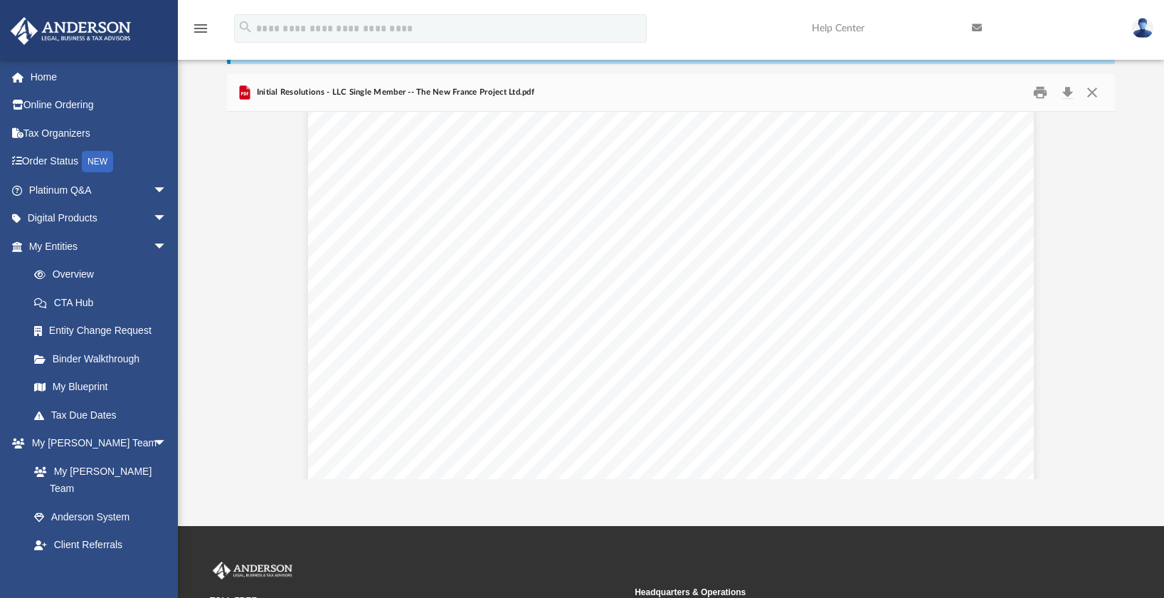
scroll to position [0, 0]
click at [1090, 93] on button "Close" at bounding box center [1092, 93] width 26 height 22
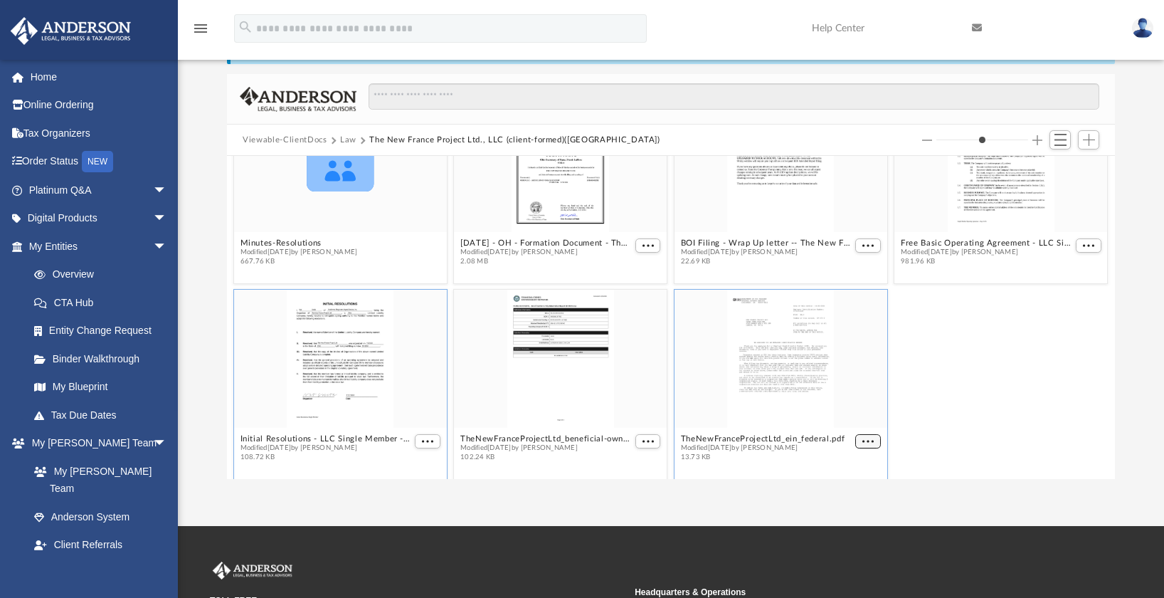
click at [862, 442] on span "More options" at bounding box center [867, 441] width 11 height 7
click at [850, 413] on li "Download" at bounding box center [843, 412] width 41 height 15
